Goal: Information Seeking & Learning: Find specific fact

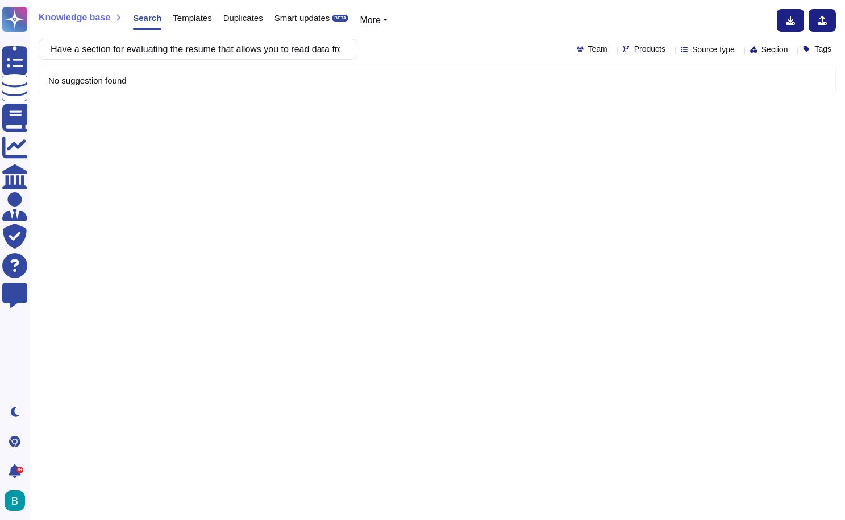
scroll to position [0, 500]
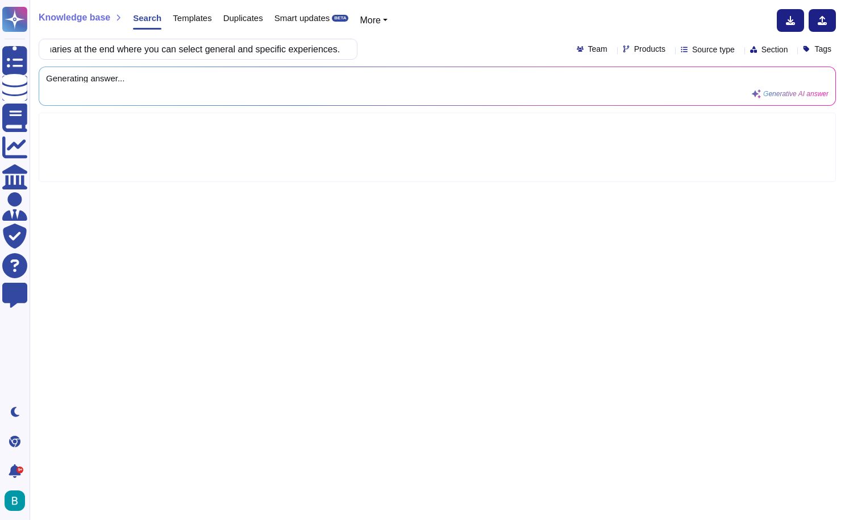
click at [415, 47] on div "Have a section for evaluating the resume that allows you to read data from the …" at bounding box center [438, 49] width 798 height 21
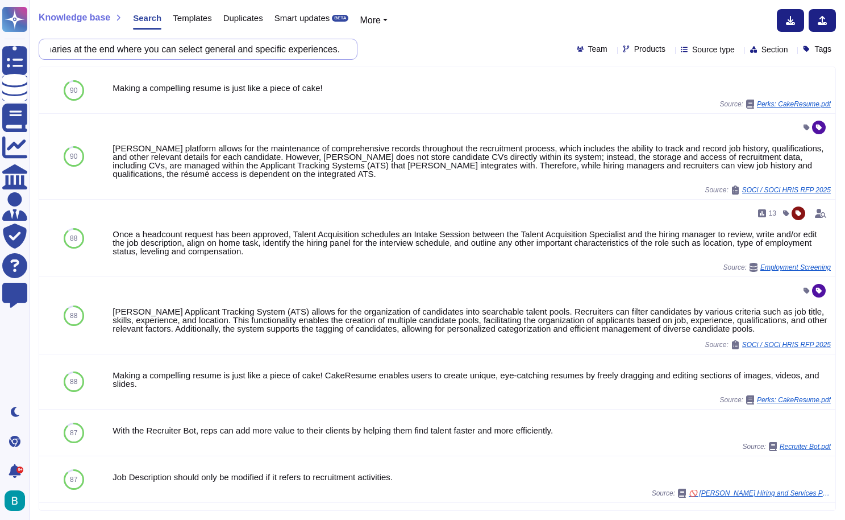
click at [313, 49] on input "Have a section for evaluating the resume that allows you to read data from the …" at bounding box center [195, 49] width 301 height 20
click at [89, 49] on input "Have a section for evaluating the resume that allows you to read data from the …" at bounding box center [195, 49] width 301 height 20
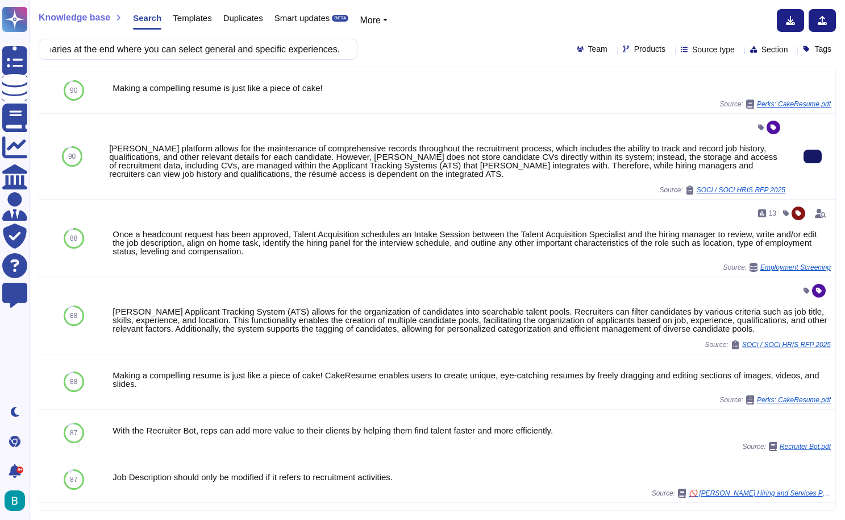
click at [816, 163] on button at bounding box center [813, 157] width 18 height 14
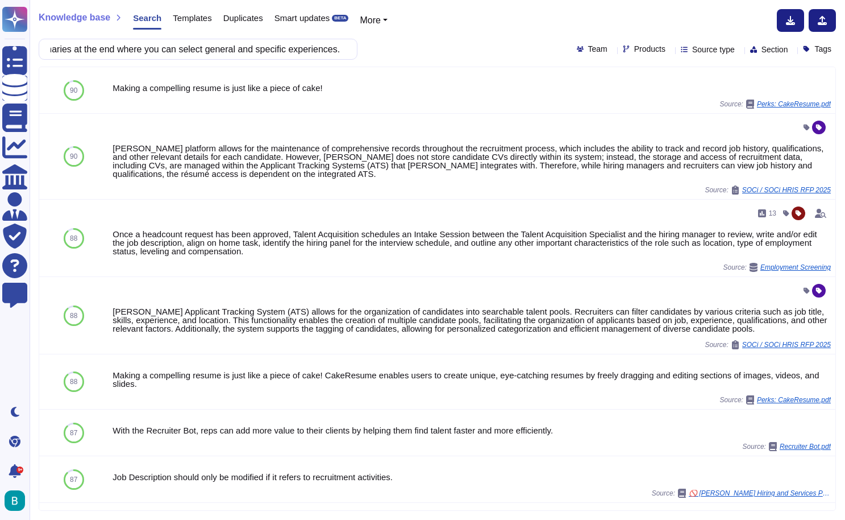
click at [267, 63] on div "Knowledge base Search Templates Duplicates Smart updates BETA More Have a secti…" at bounding box center [438, 260] width 816 height 520
click at [263, 52] on input "Have a section for evaluating the resume that allows you to read data from the …" at bounding box center [195, 49] width 301 height 20
paste input "When generating recalculations, the withholding tax concept is affected in the …"
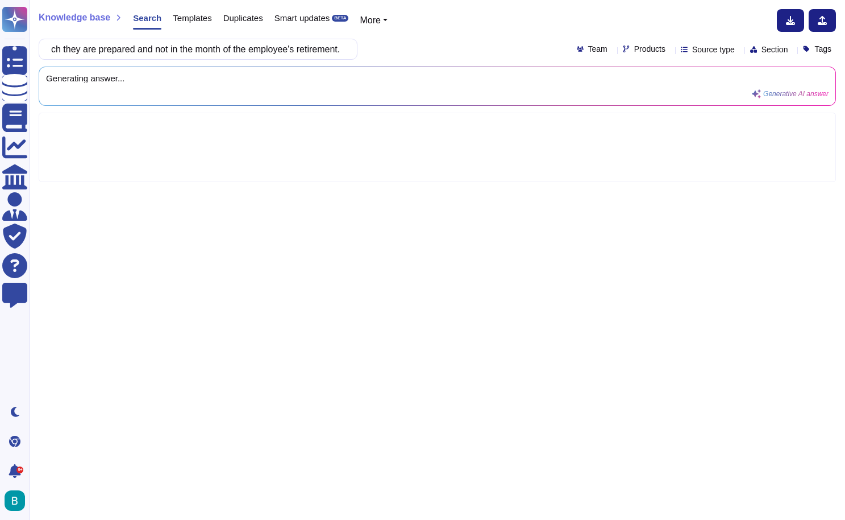
type input "When generating recalculations, the withholding tax concept is affected in the …"
click at [425, 52] on div "When generating recalculations, the withholding tax concept is affected in the …" at bounding box center [438, 49] width 798 height 21
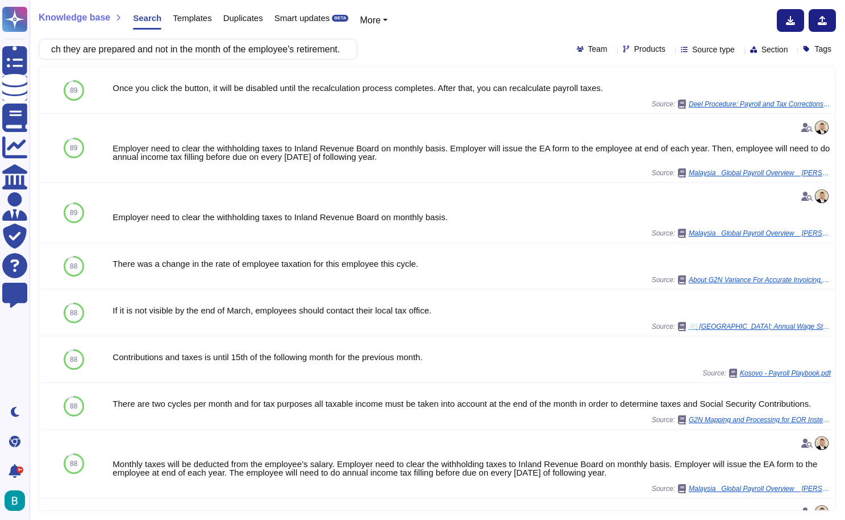
click at [461, 55] on div "When generating recalculations, the withholding tax concept is affected in the …" at bounding box center [438, 49] width 798 height 21
